Goal: Check status

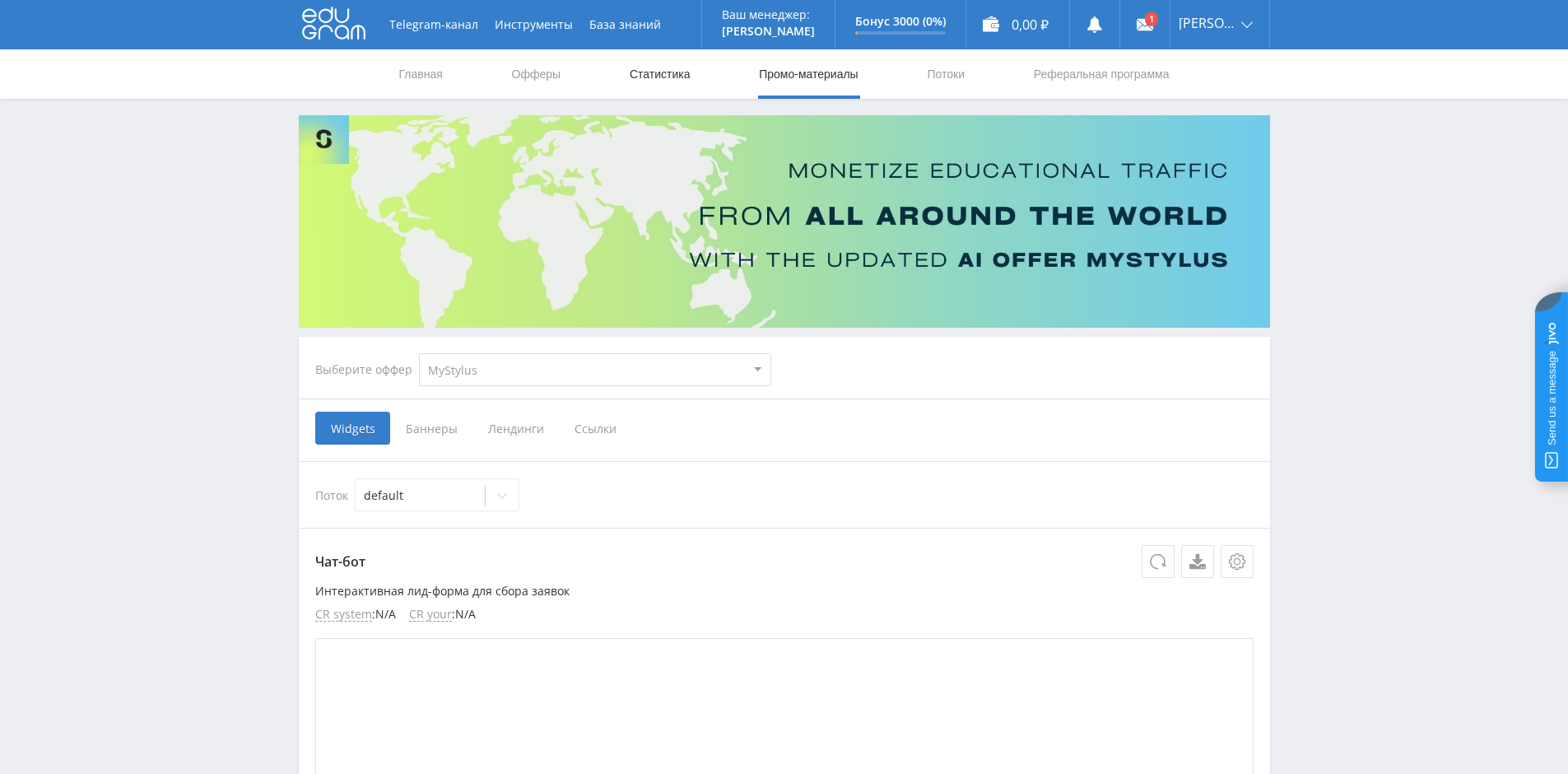
click at [681, 80] on link "Статистика" at bounding box center [660, 73] width 64 height 49
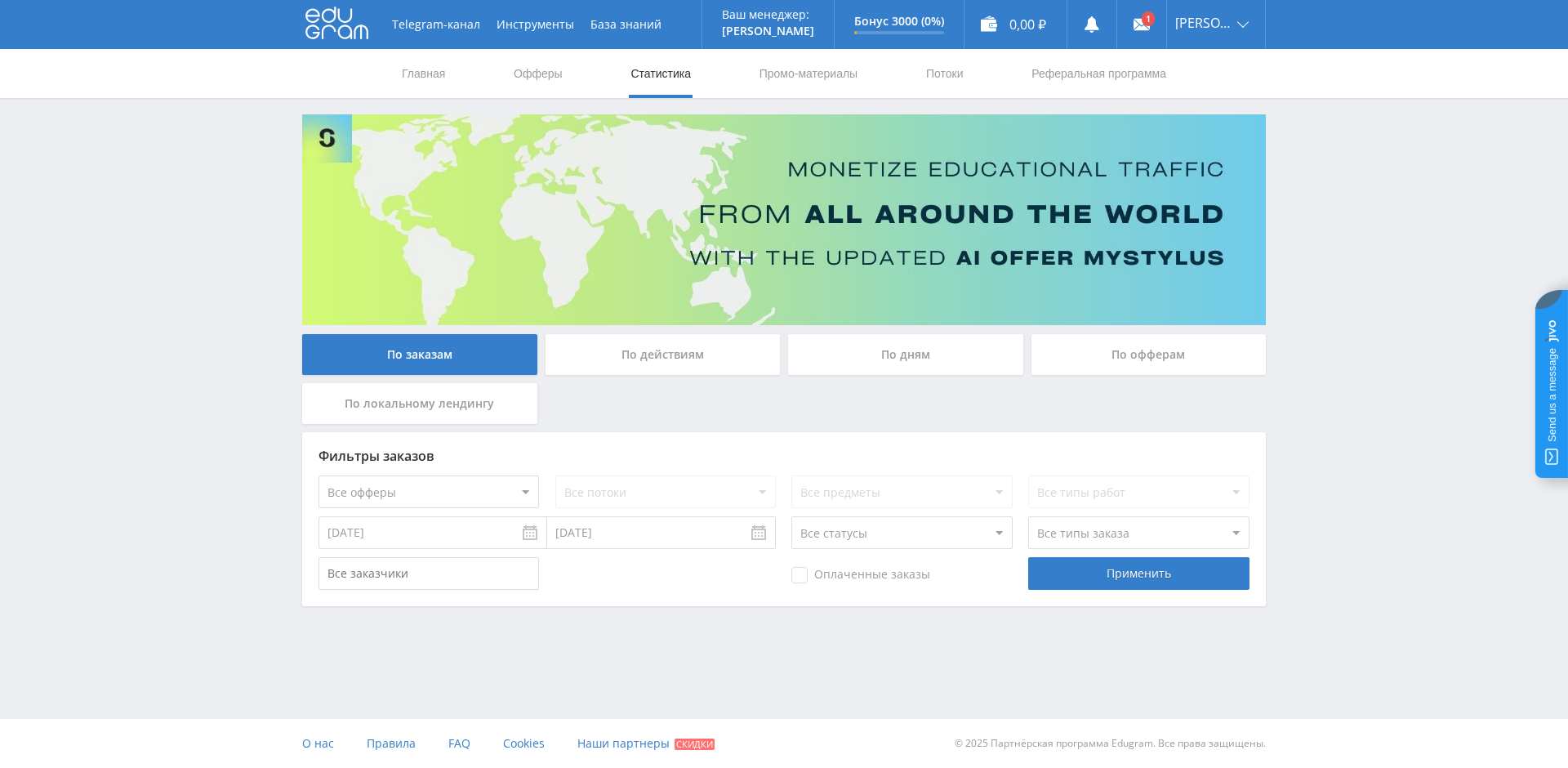
click at [707, 354] on div "По действиям" at bounding box center [663, 354] width 235 height 41
click at [0, 0] on input "По действиям" at bounding box center [0, 0] width 0 height 0
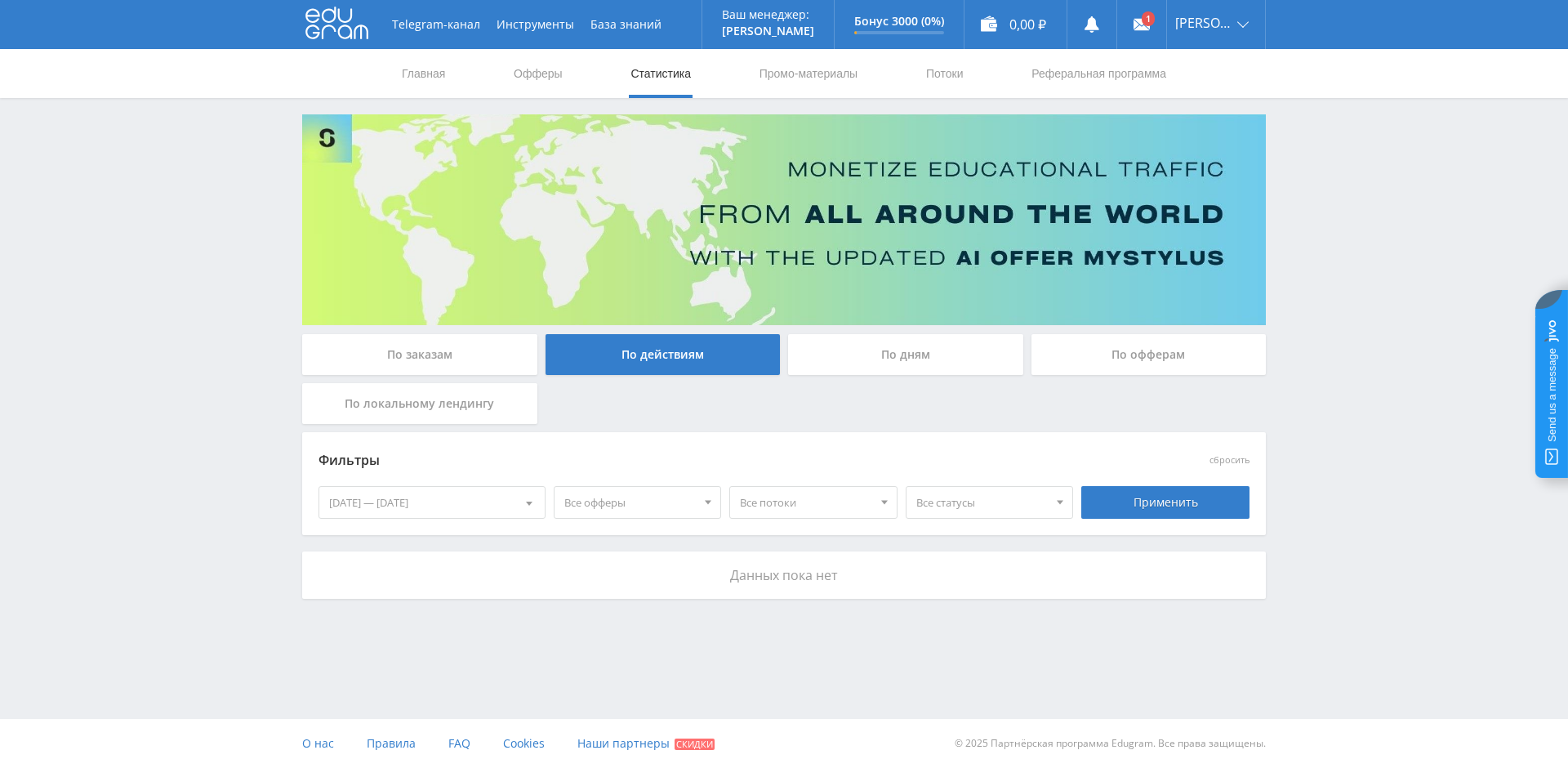
click at [898, 367] on div "По дням" at bounding box center [905, 354] width 235 height 41
click at [0, 0] on input "По дням" at bounding box center [0, 0] width 0 height 0
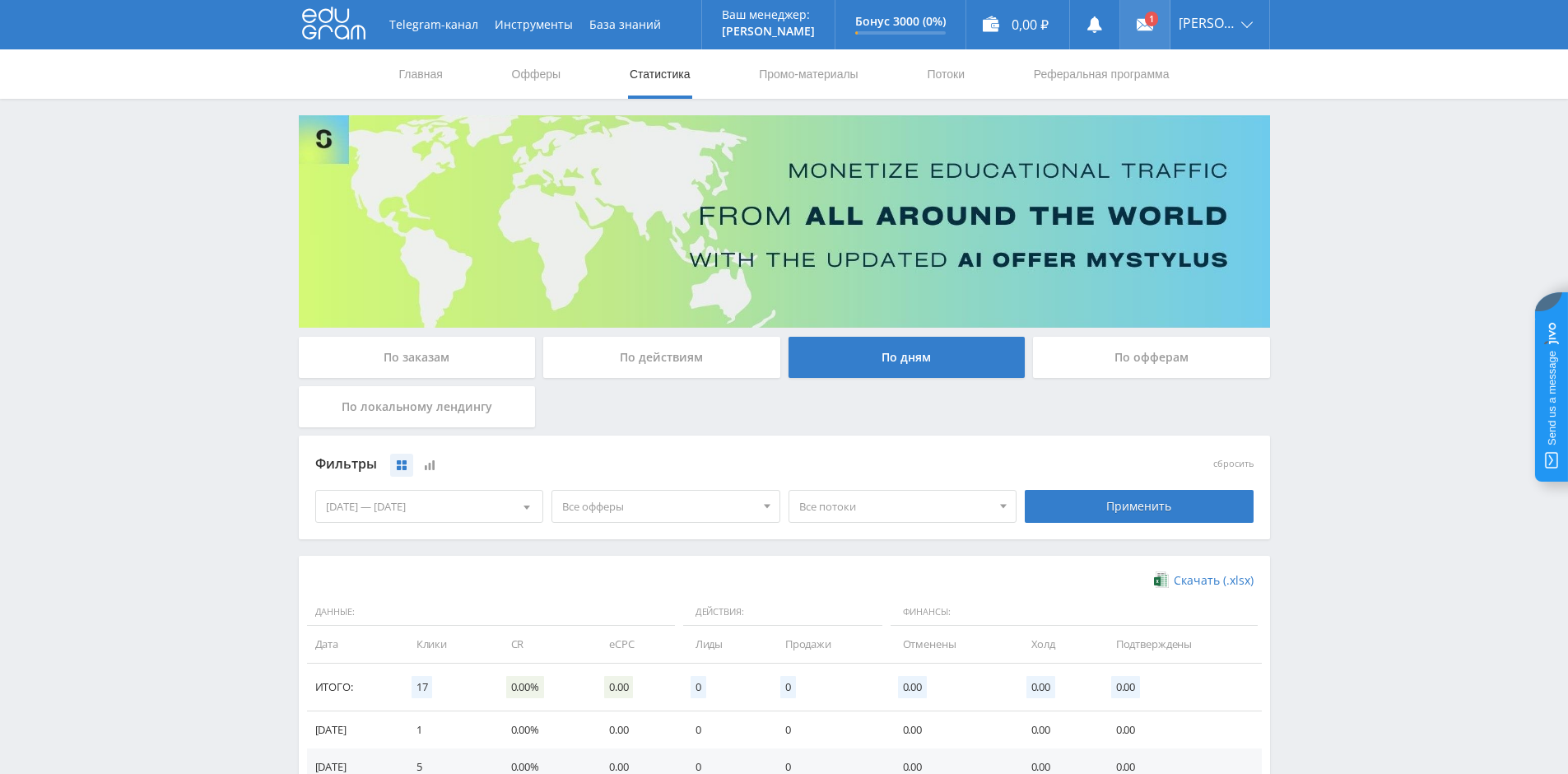
click at [1150, 24] on link at bounding box center [1144, 24] width 49 height 49
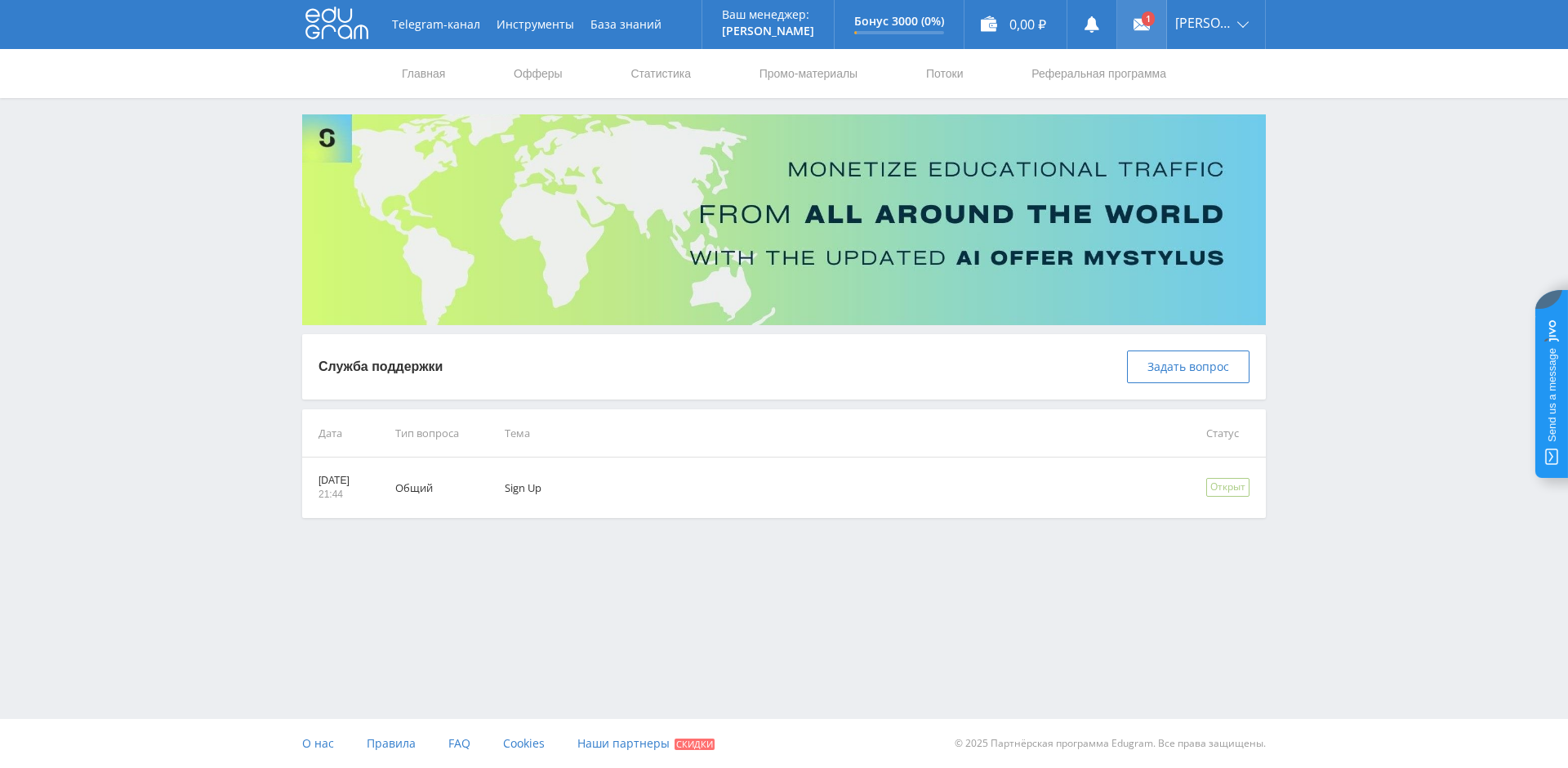
click at [1149, 19] on link at bounding box center [1140, 24] width 49 height 49
